Goal: Task Accomplishment & Management: Manage account settings

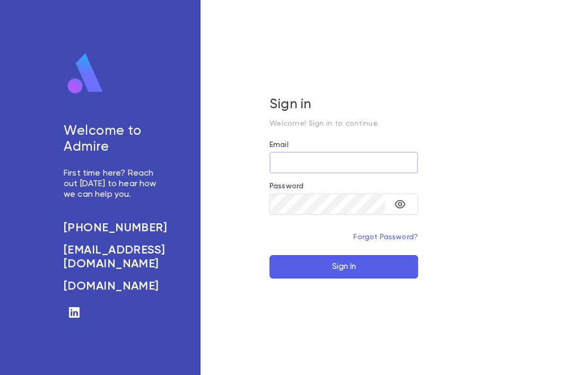
click at [281, 149] on label "Email" at bounding box center [279, 145] width 19 height 8
click at [281, 165] on input "Email" at bounding box center [344, 162] width 149 height 21
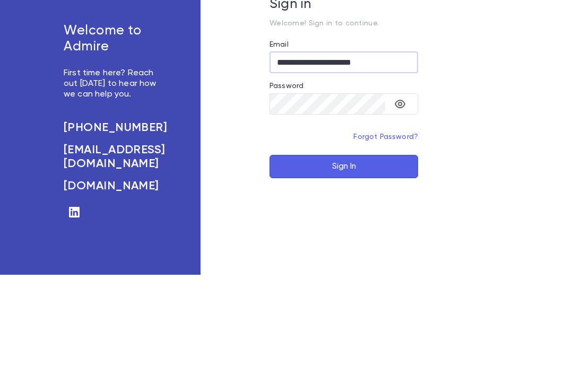
type input "**********"
click at [407, 194] on button "toggle password visibility" at bounding box center [400, 204] width 21 height 21
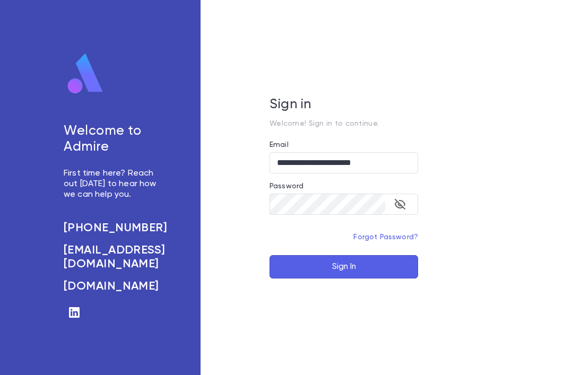
click at [381, 255] on button "Sign In" at bounding box center [344, 266] width 149 height 23
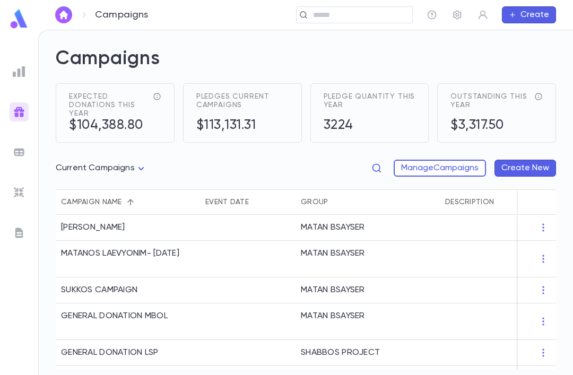
click at [90, 14] on icon at bounding box center [84, 14] width 13 height 13
click at [67, 14] on img "button" at bounding box center [63, 15] width 13 height 8
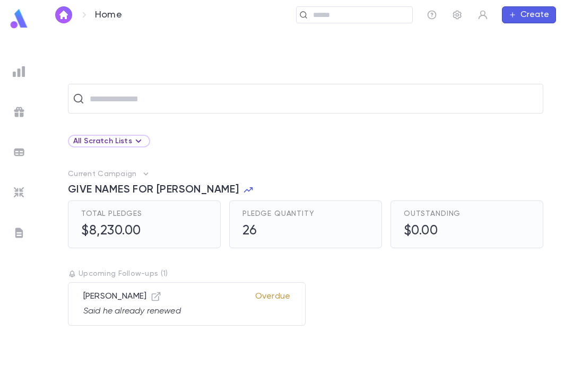
click at [131, 92] on input "text" at bounding box center [313, 99] width 452 height 20
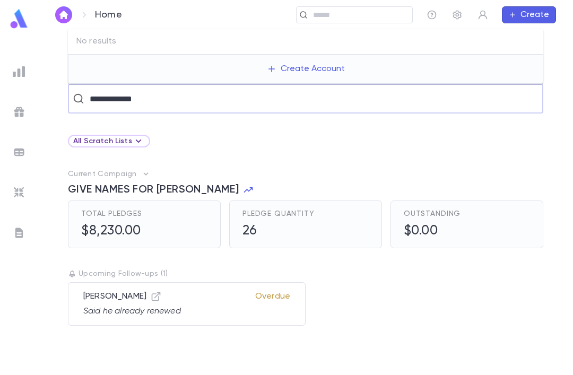
type input "**********"
click at [238, 137] on div "All Scratch Lists" at bounding box center [306, 141] width 476 height 13
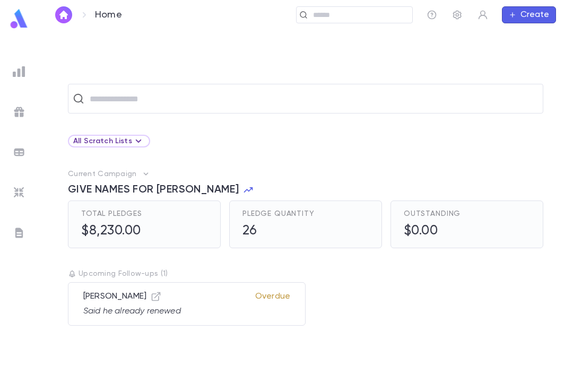
click at [115, 102] on input "text" at bounding box center [313, 99] width 452 height 20
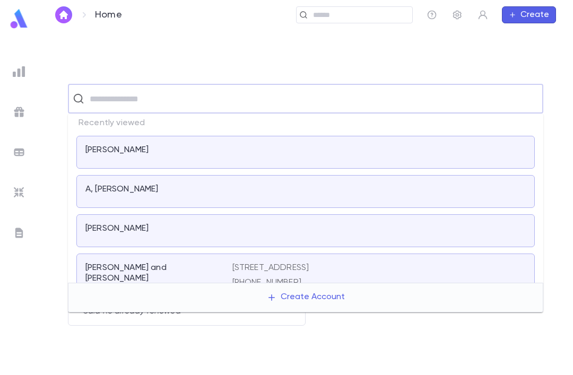
click at [311, 20] on div "​" at bounding box center [354, 14] width 117 height 17
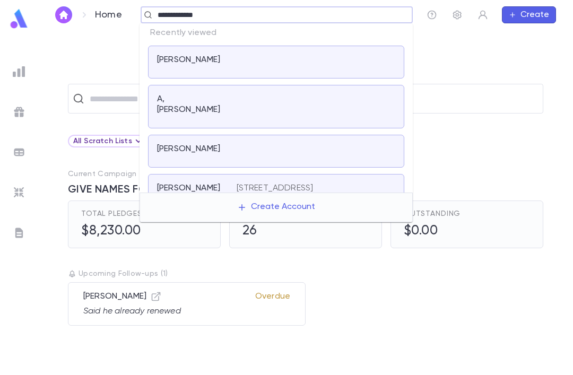
click at [172, 11] on input "**********" at bounding box center [273, 15] width 238 height 10
type input "**********"
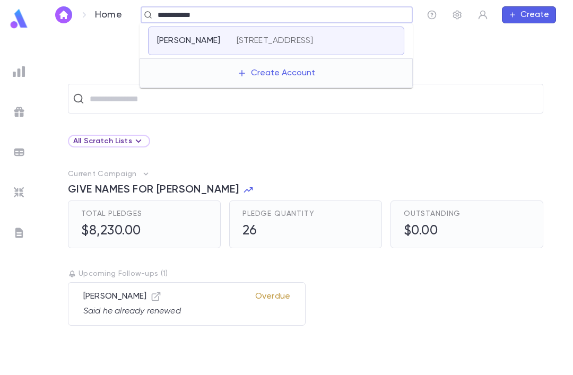
click at [385, 32] on div "Tyberg, Shaya 28 Golders Green Rd, 08701" at bounding box center [276, 41] width 256 height 29
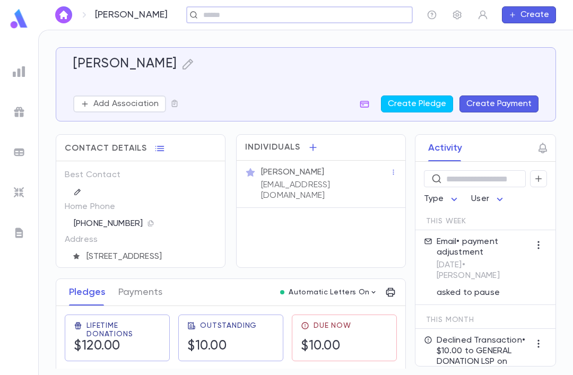
click at [566, 88] on div "Tyberg, Shaya Add Association Create Pledge Create Payment Contact Details Best…" at bounding box center [306, 202] width 534 height 345
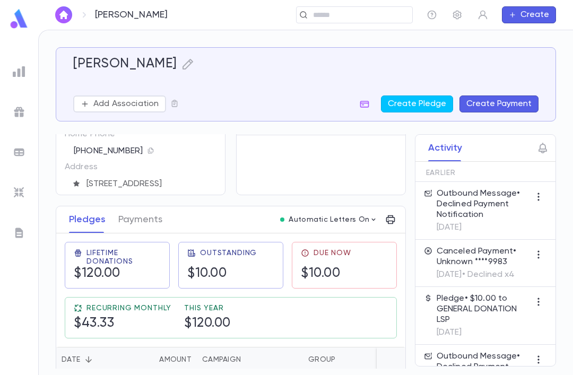
scroll to position [72, 0]
click at [135, 217] on button "Payments" at bounding box center [140, 221] width 44 height 27
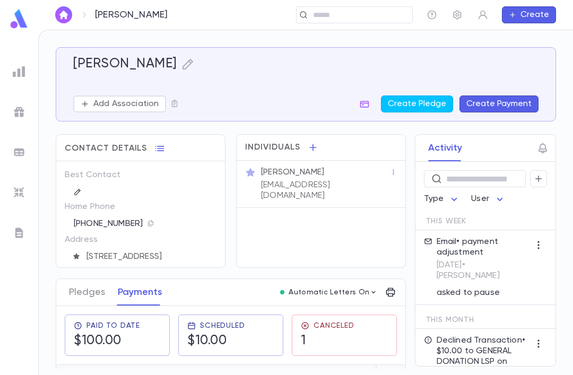
click at [106, 15] on p "Tyberg, Shaya" at bounding box center [131, 15] width 73 height 12
click at [70, 13] on img "button" at bounding box center [63, 15] width 13 height 8
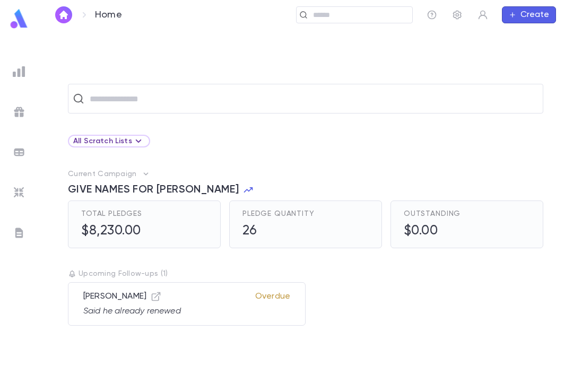
click at [19, 65] on img at bounding box center [19, 71] width 13 height 13
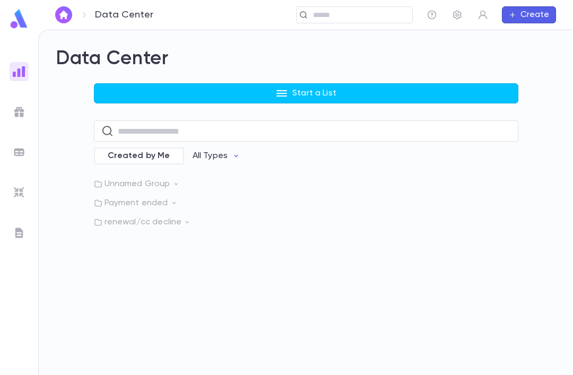
click at [117, 223] on p "renewal/cc decline" at bounding box center [306, 222] width 425 height 11
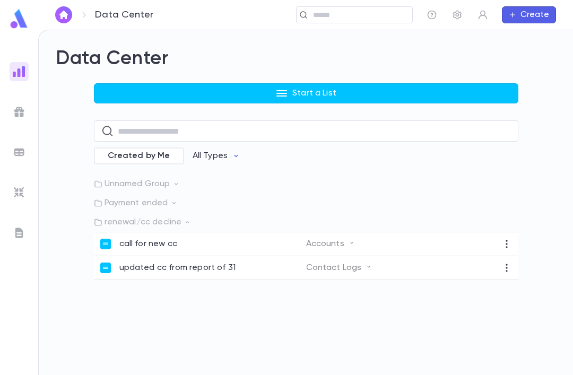
click at [244, 239] on div "call for new cc" at bounding box center [203, 244] width 206 height 11
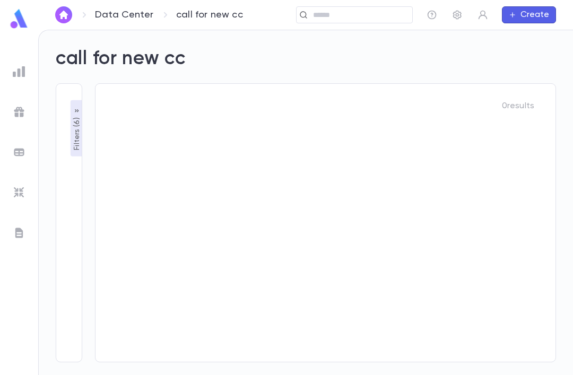
type input "********"
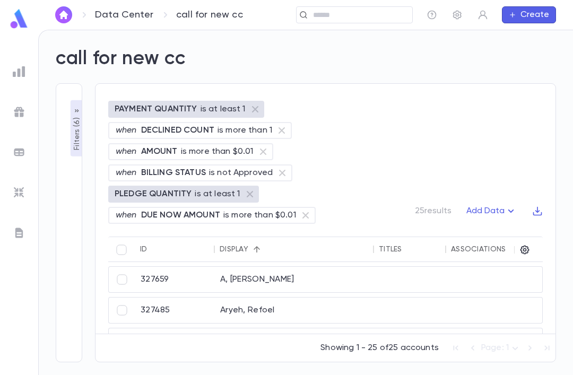
click at [195, 267] on div "327659" at bounding box center [175, 279] width 80 height 25
click at [409, 298] on div at bounding box center [410, 310] width 72 height 25
click at [208, 298] on div "327485" at bounding box center [175, 310] width 80 height 25
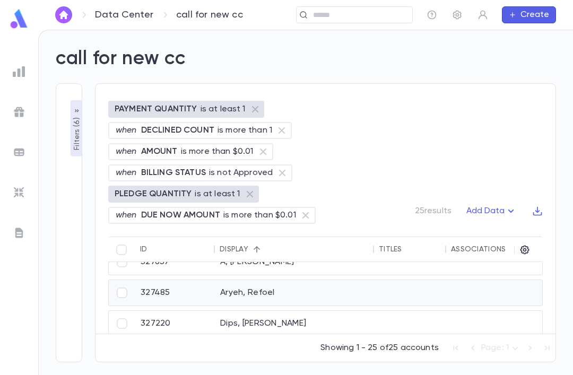
scroll to position [16, 0]
click at [177, 312] on div "327220" at bounding box center [175, 324] width 80 height 25
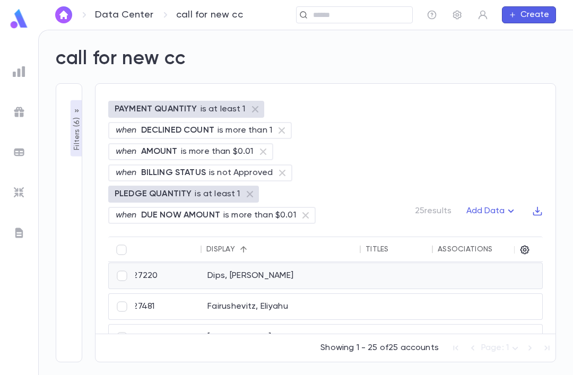
scroll to position [65, 14]
click at [193, 294] on div "327481" at bounding box center [162, 306] width 80 height 25
click at [236, 325] on div "[PERSON_NAME]" at bounding box center [273, 337] width 159 height 25
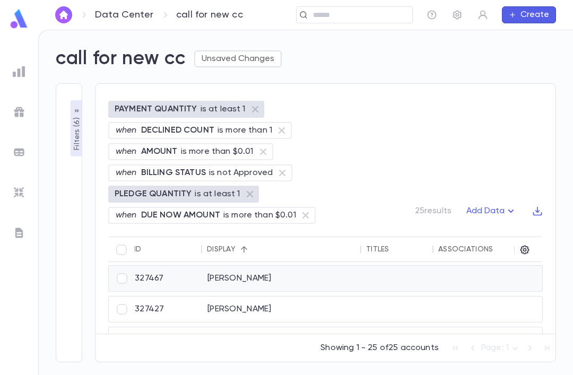
scroll to position [125, 6]
click at [283, 296] on div "[PERSON_NAME]" at bounding box center [281, 308] width 159 height 25
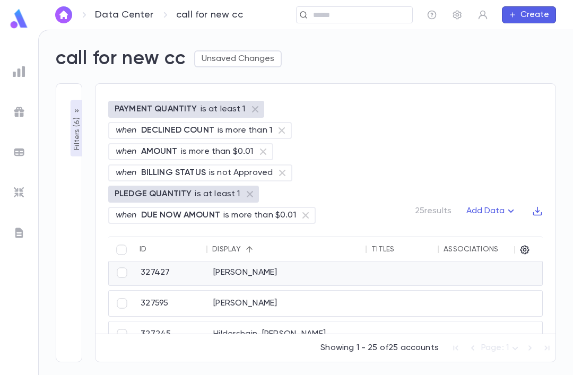
scroll to position [148, 1]
click at [327, 291] on div "Halpert, Oliver" at bounding box center [287, 303] width 159 height 25
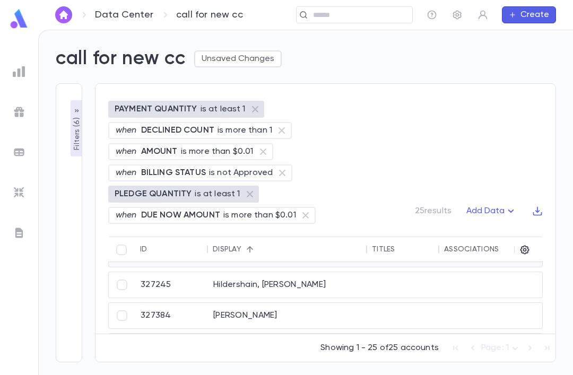
scroll to position [189, 0]
click at [323, 272] on div "Hildershain, Shlomo" at bounding box center [287, 284] width 159 height 25
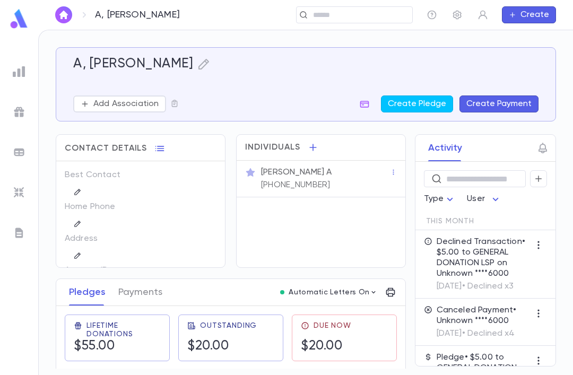
click at [133, 291] on button "Payments" at bounding box center [140, 292] width 44 height 27
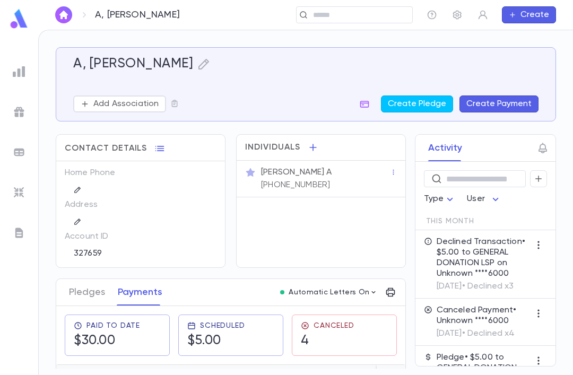
scroll to position [36, 0]
click at [79, 285] on button "Pledges" at bounding box center [87, 292] width 36 height 27
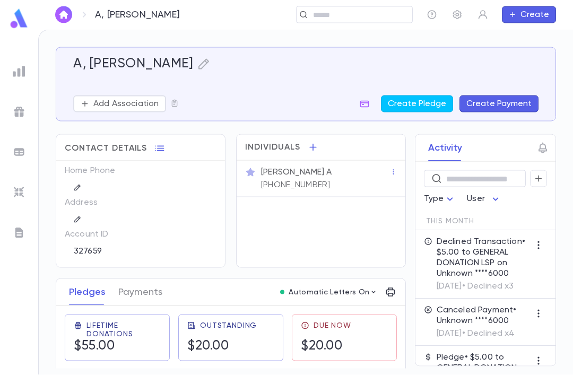
scroll to position [7, 0]
click at [533, 174] on button "button" at bounding box center [538, 178] width 17 height 17
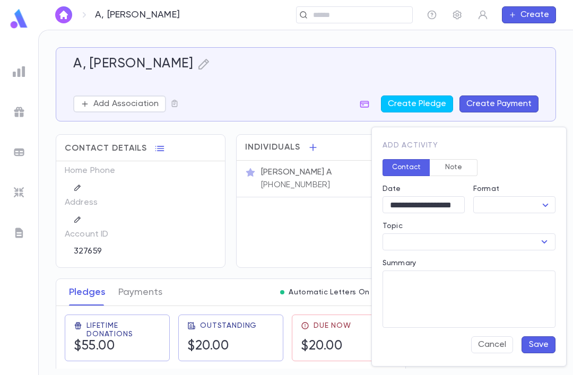
click at [464, 168] on button "Note" at bounding box center [454, 167] width 48 height 17
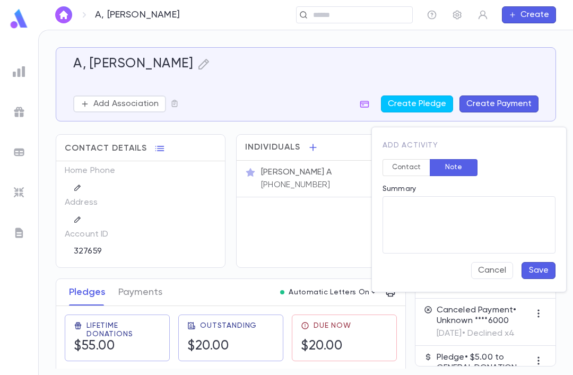
click at [507, 228] on textarea "Summary" at bounding box center [469, 224] width 158 height 57
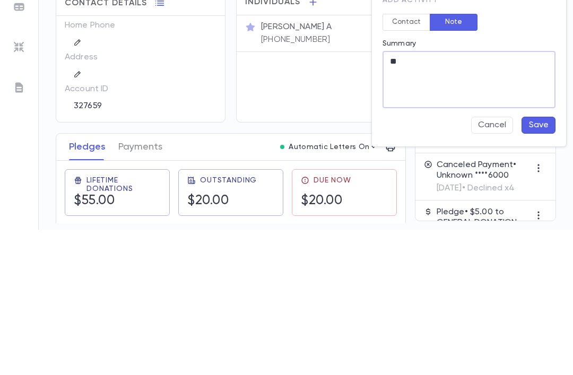
type textarea "**"
click at [541, 262] on button "Save" at bounding box center [539, 270] width 34 height 17
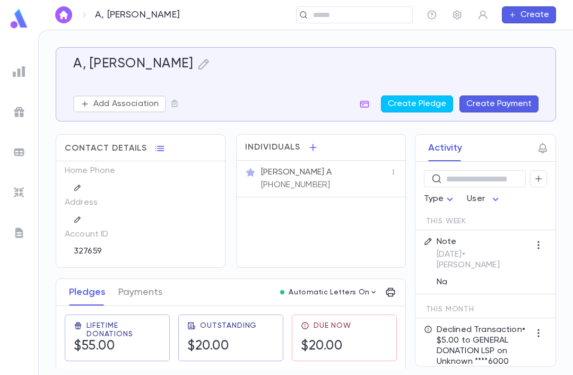
scroll to position [0, 0]
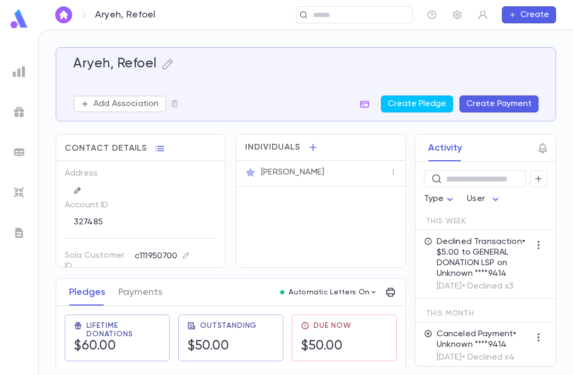
scroll to position [89, 0]
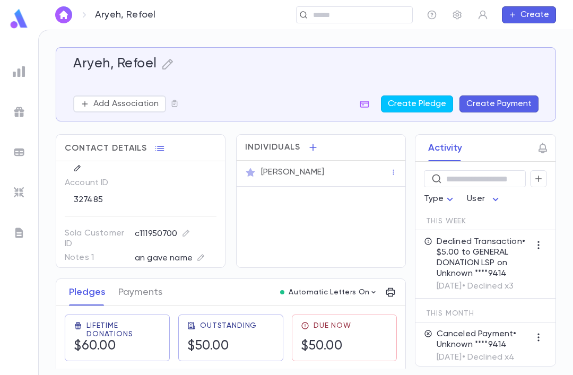
click at [131, 285] on button "Payments" at bounding box center [140, 292] width 44 height 27
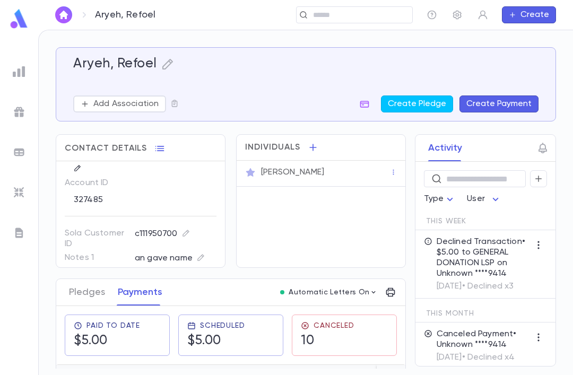
click at [80, 293] on button "Pledges" at bounding box center [87, 292] width 36 height 27
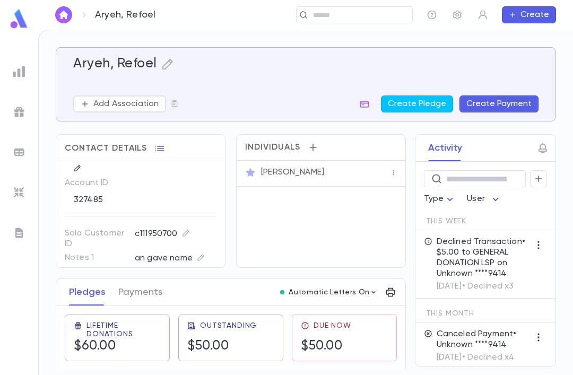
scroll to position [-1, 0]
click at [543, 174] on icon "button" at bounding box center [539, 179] width 10 height 11
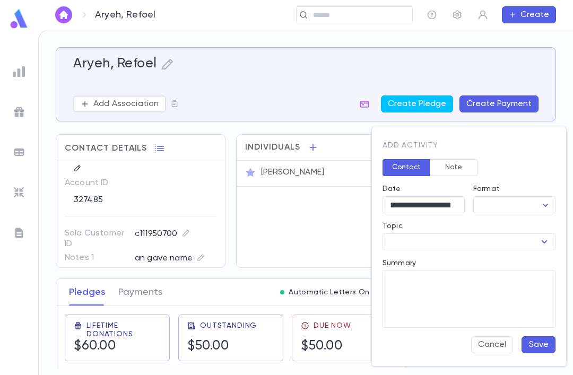
scroll to position [0, 0]
click at [454, 162] on button "Note" at bounding box center [454, 167] width 48 height 17
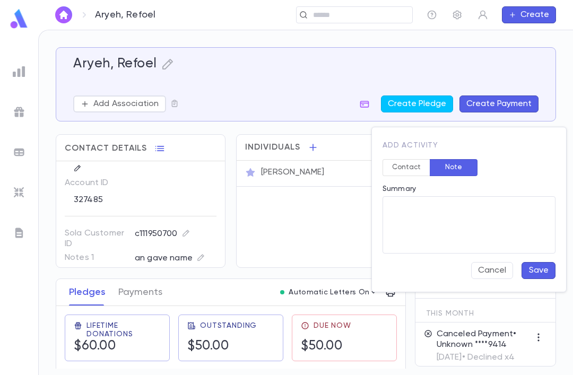
click at [426, 213] on textarea "Summary" at bounding box center [469, 224] width 158 height 57
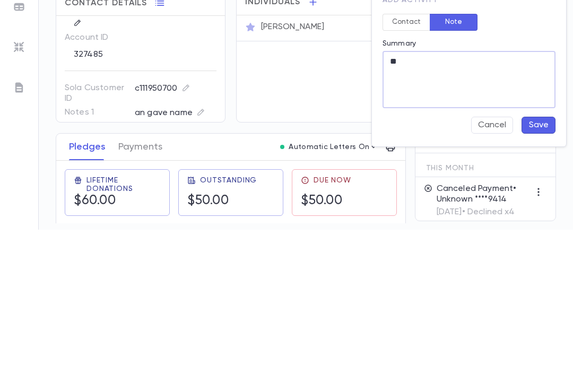
type textarea "**"
click at [541, 262] on button "Save" at bounding box center [539, 270] width 34 height 17
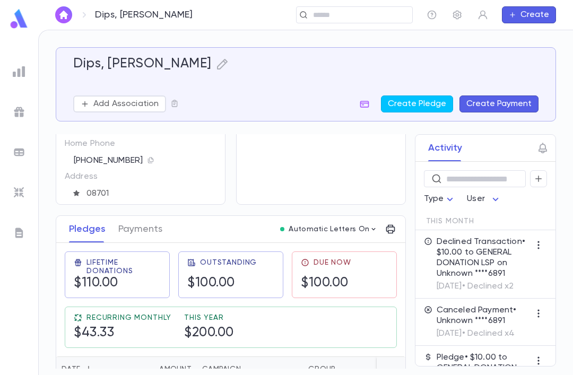
scroll to position [65, 0]
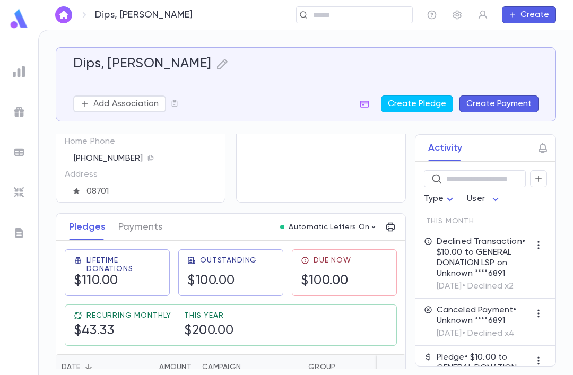
click at [135, 227] on button "Payments" at bounding box center [140, 227] width 44 height 27
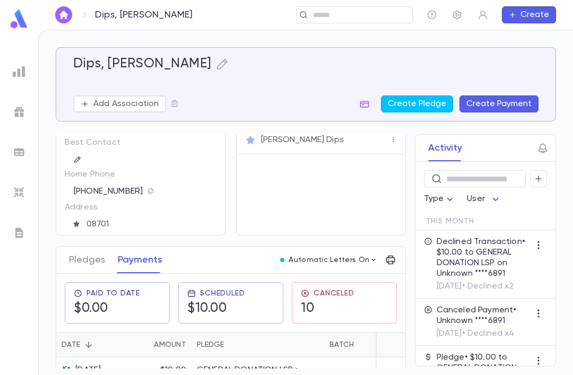
scroll to position [30, 0]
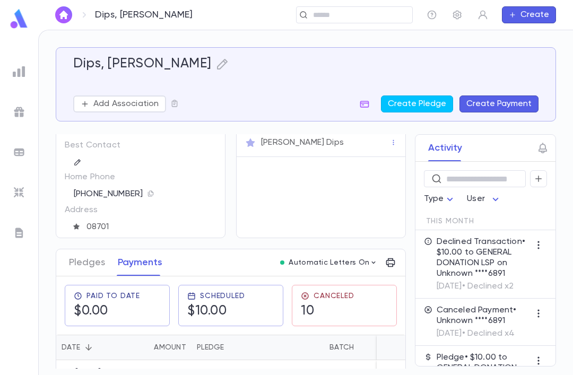
click at [99, 303] on div "Paid To Date $0.00" at bounding box center [107, 306] width 66 height 28
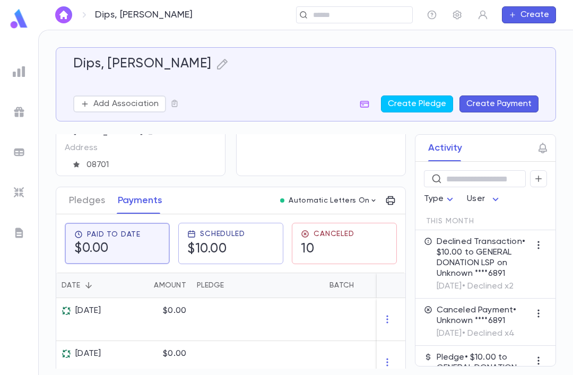
click at [80, 208] on button "Pledges" at bounding box center [87, 200] width 36 height 27
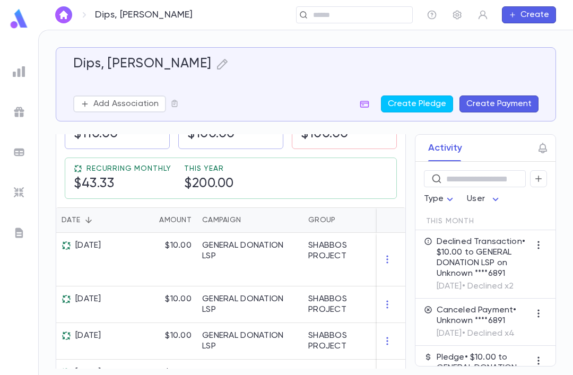
scroll to position [213, 0]
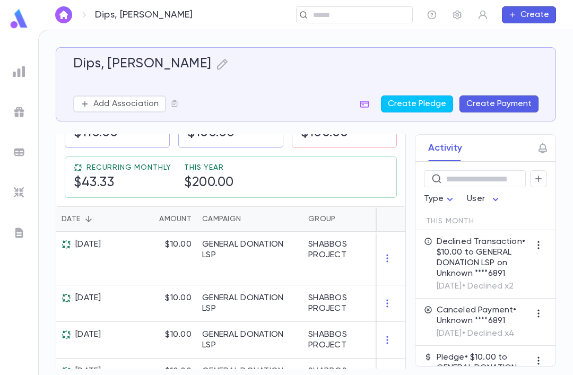
click at [534, 179] on icon "button" at bounding box center [539, 179] width 10 height 11
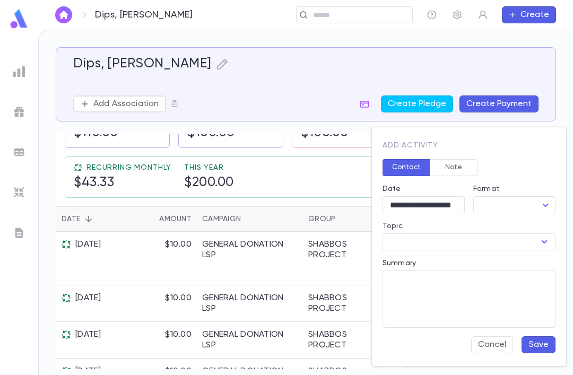
click at [453, 175] on button "Note" at bounding box center [454, 167] width 48 height 17
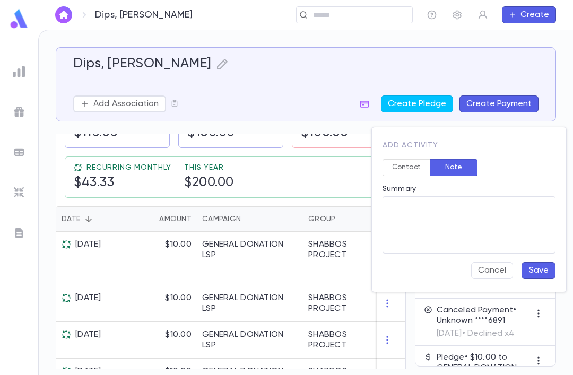
click at [439, 239] on textarea "Summary" at bounding box center [469, 224] width 158 height 57
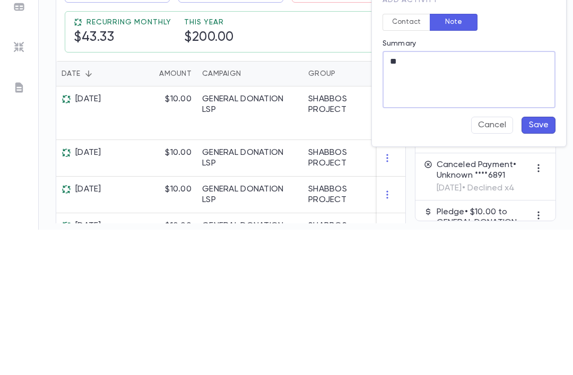
type textarea "**"
click at [537, 262] on button "Save" at bounding box center [539, 270] width 34 height 17
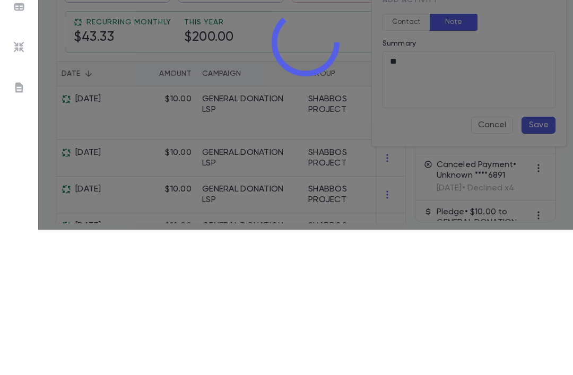
scroll to position [34, 0]
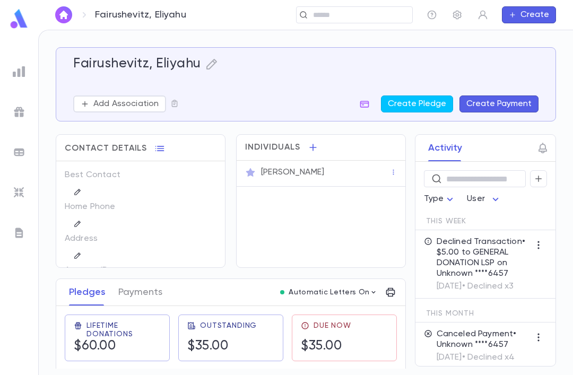
click at [73, 197] on button "button" at bounding box center [77, 192] width 13 height 13
click at [533, 170] on button "button" at bounding box center [538, 178] width 17 height 17
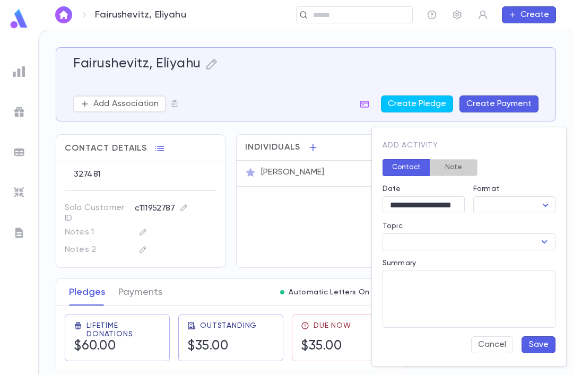
click at [461, 169] on button "Note" at bounding box center [454, 167] width 48 height 17
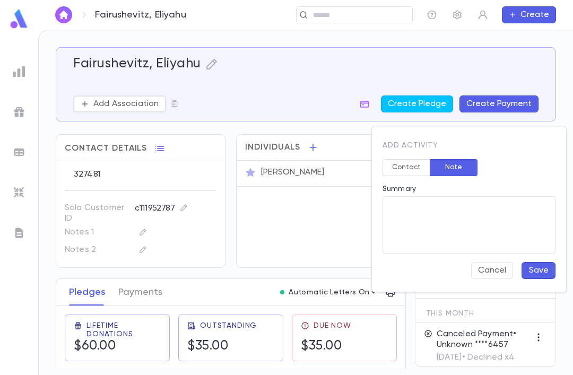
click at [468, 237] on textarea "Summary" at bounding box center [469, 224] width 158 height 57
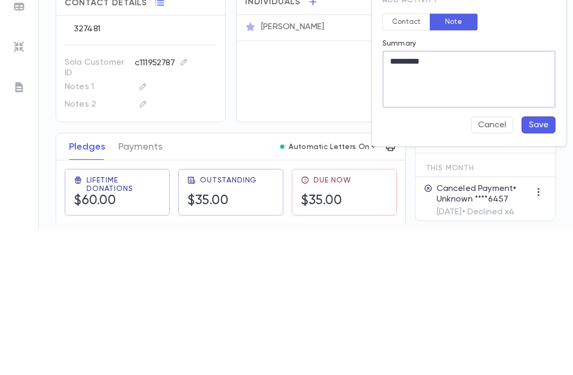
type textarea "*********"
click at [530, 262] on button "Save" at bounding box center [539, 270] width 34 height 17
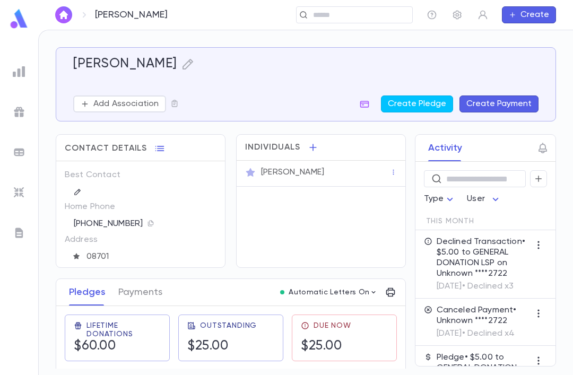
click at [123, 294] on button "Payments" at bounding box center [140, 292] width 44 height 27
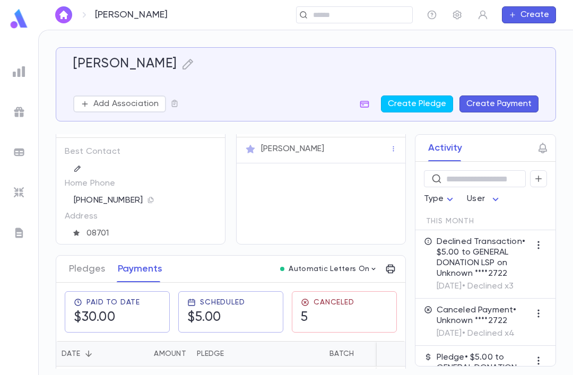
click at [83, 266] on button "Pledges" at bounding box center [87, 269] width 36 height 27
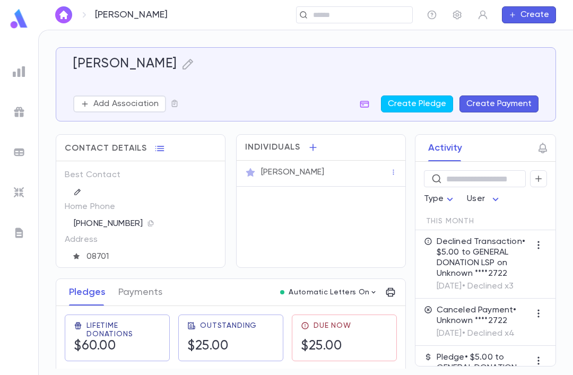
click at [542, 180] on icon "button" at bounding box center [539, 179] width 10 height 11
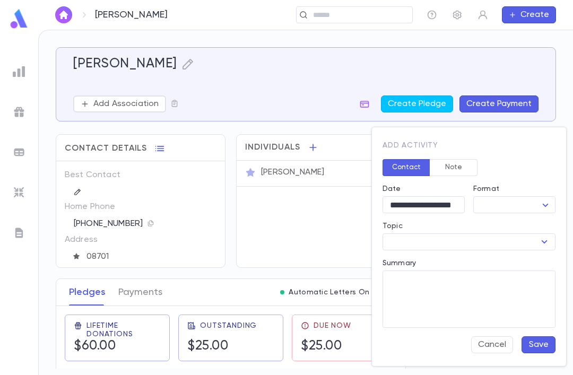
click at [460, 167] on button "Note" at bounding box center [454, 167] width 48 height 17
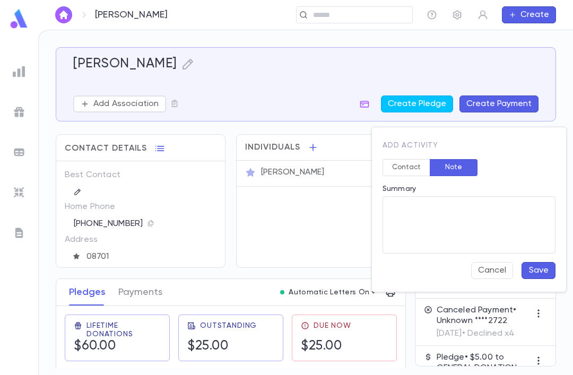
click at [486, 228] on textarea "Summary" at bounding box center [469, 224] width 158 height 57
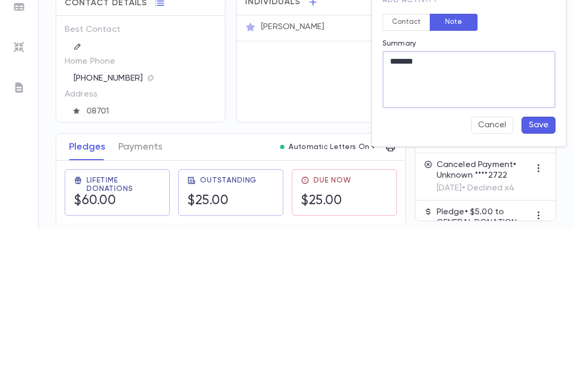
type textarea "*******"
click at [546, 262] on button "Save" at bounding box center [539, 270] width 34 height 17
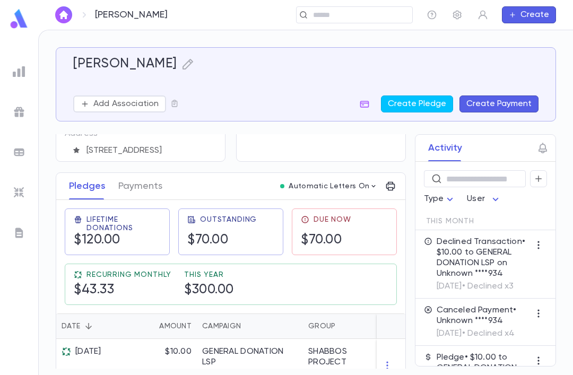
scroll to position [109, 0]
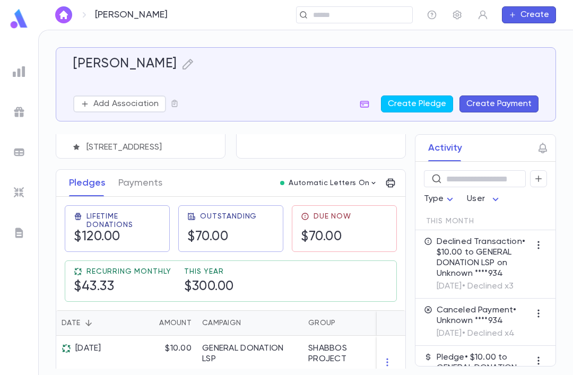
click at [143, 185] on button "Payments" at bounding box center [140, 183] width 44 height 27
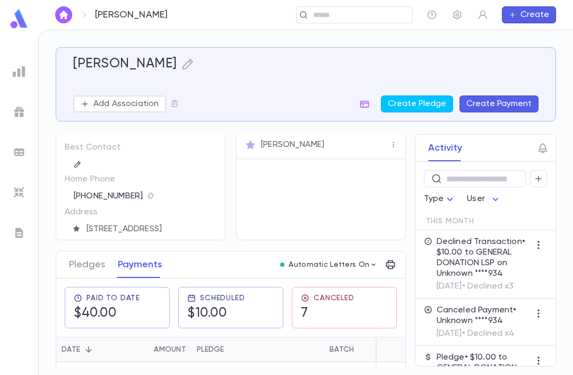
click at [525, 169] on div "​" at bounding box center [485, 174] width 123 height 25
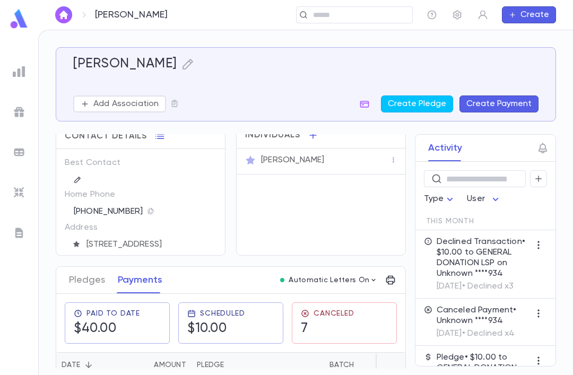
click at [525, 168] on div "​" at bounding box center [485, 174] width 123 height 25
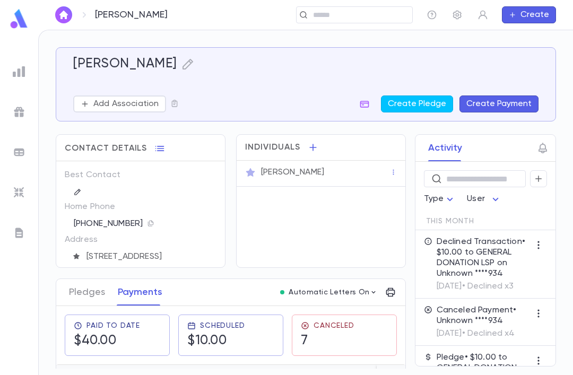
click at [524, 182] on div "​" at bounding box center [475, 178] width 102 height 17
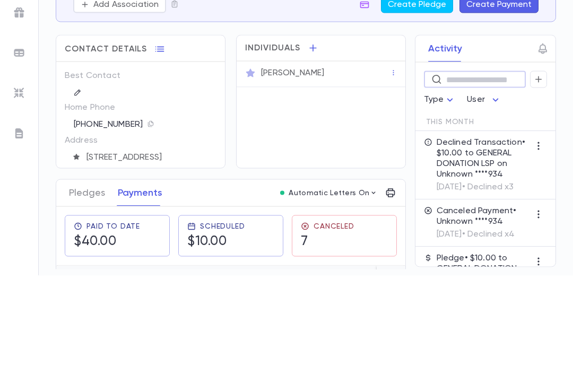
click at [545, 170] on button "button" at bounding box center [538, 178] width 17 height 17
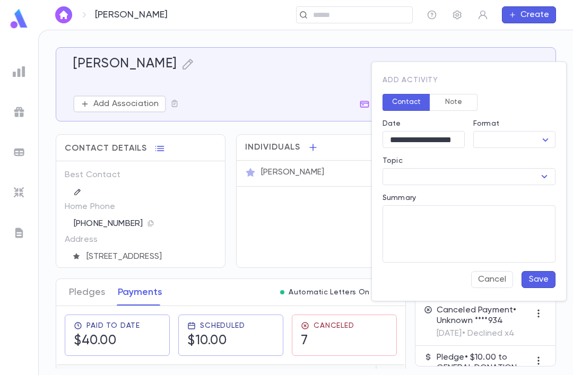
click at [458, 103] on button "Note" at bounding box center [454, 102] width 48 height 17
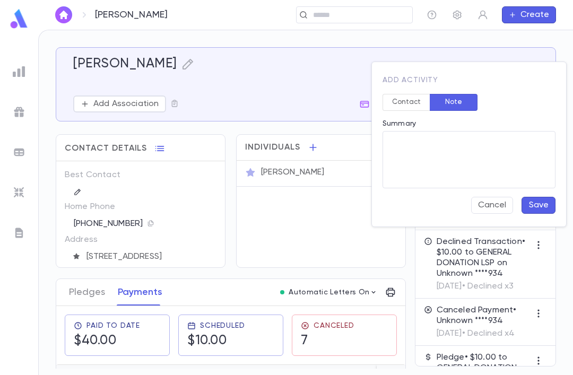
click at [499, 161] on textarea "Summary" at bounding box center [469, 159] width 158 height 57
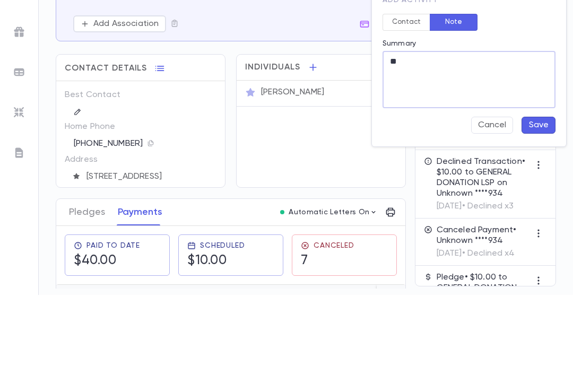
type textarea "**"
click at [541, 197] on button "Save" at bounding box center [539, 205] width 34 height 17
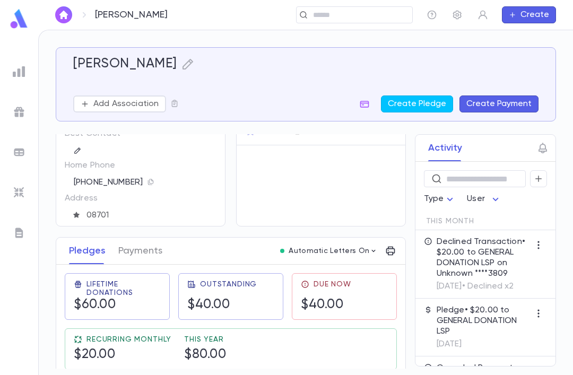
scroll to position [13, 0]
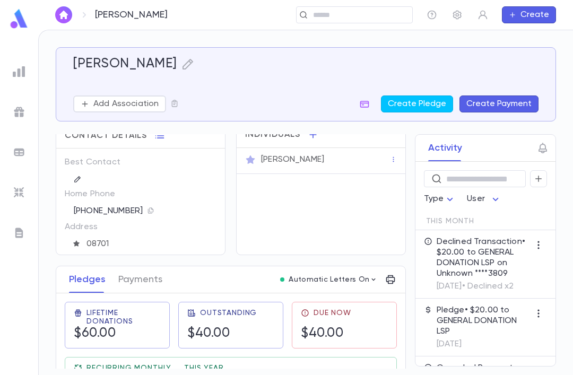
click at [132, 286] on button "Payments" at bounding box center [140, 279] width 44 height 27
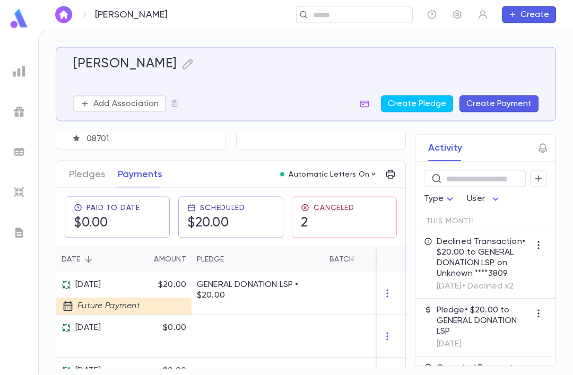
scroll to position [34, 0]
click at [542, 174] on icon "button" at bounding box center [539, 179] width 10 height 11
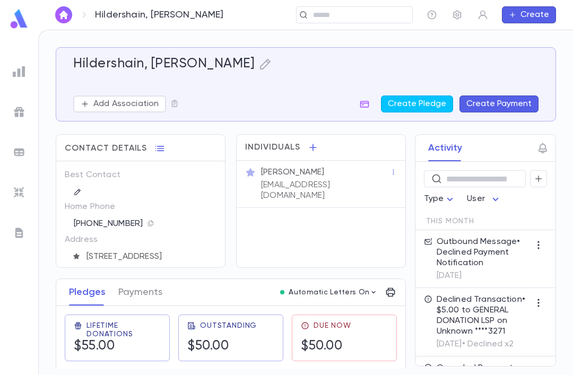
click at [137, 280] on button "Payments" at bounding box center [140, 292] width 44 height 27
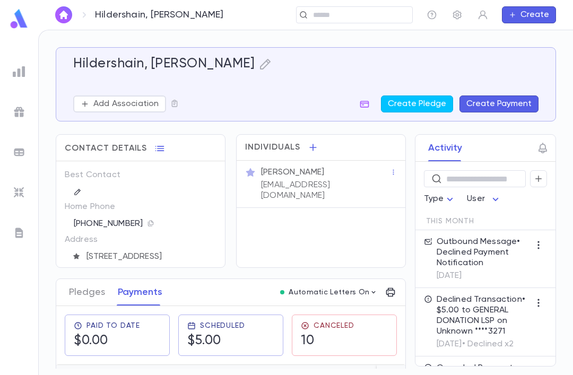
click at [539, 174] on icon "button" at bounding box center [539, 179] width 10 height 11
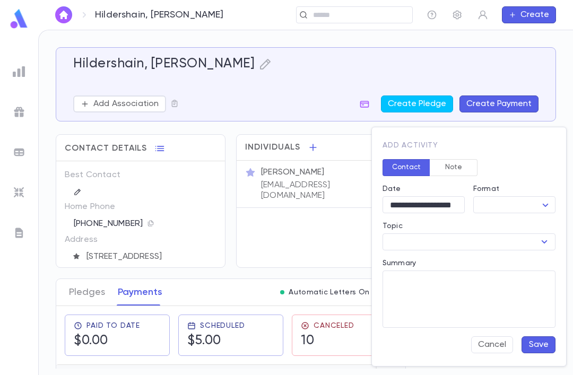
click at [463, 166] on button "Note" at bounding box center [454, 167] width 48 height 17
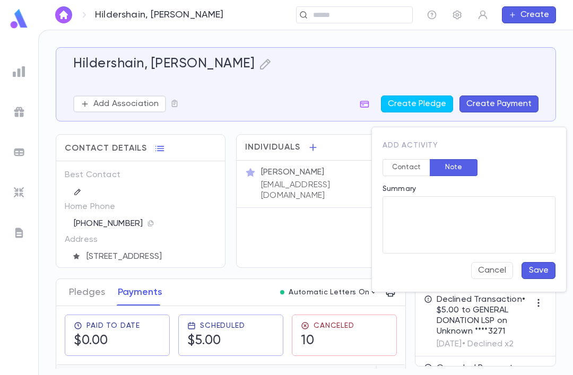
click at [493, 227] on textarea "Summary" at bounding box center [469, 224] width 158 height 57
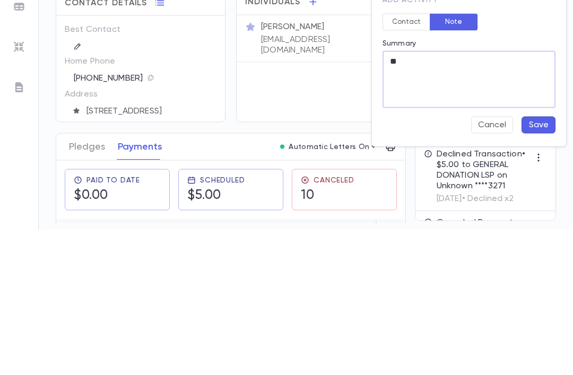
type textarea "**"
click at [532, 262] on button "Save" at bounding box center [539, 270] width 34 height 17
